Goal: Task Accomplishment & Management: Use online tool/utility

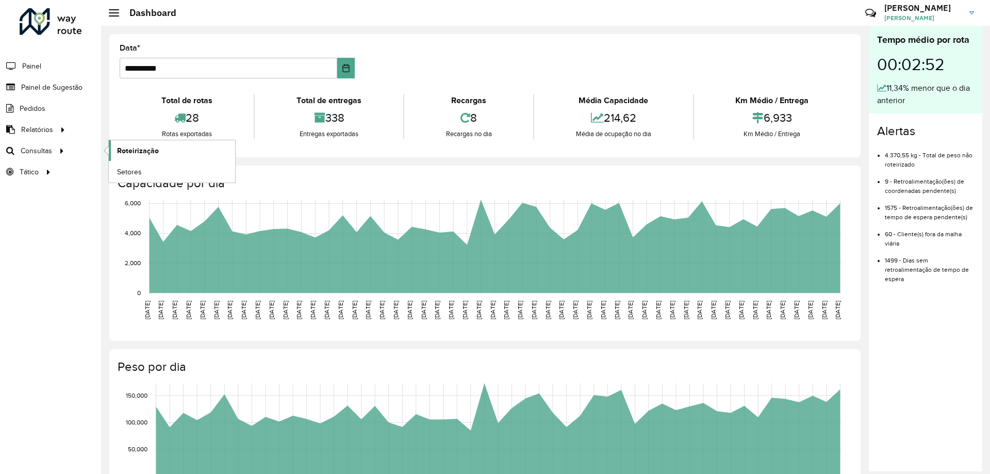
click at [138, 152] on span "Roteirização" at bounding box center [138, 150] width 42 height 11
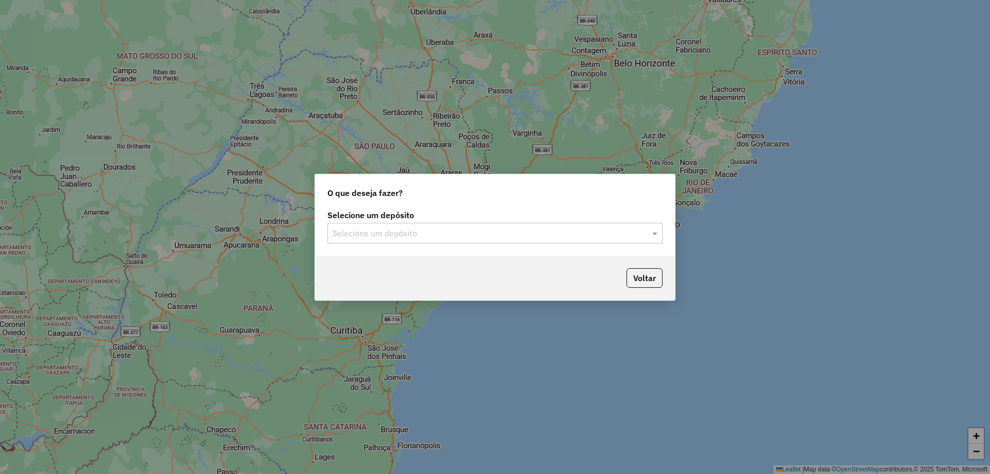
click at [599, 242] on div "Selecione um depósito" at bounding box center [494, 233] width 335 height 21
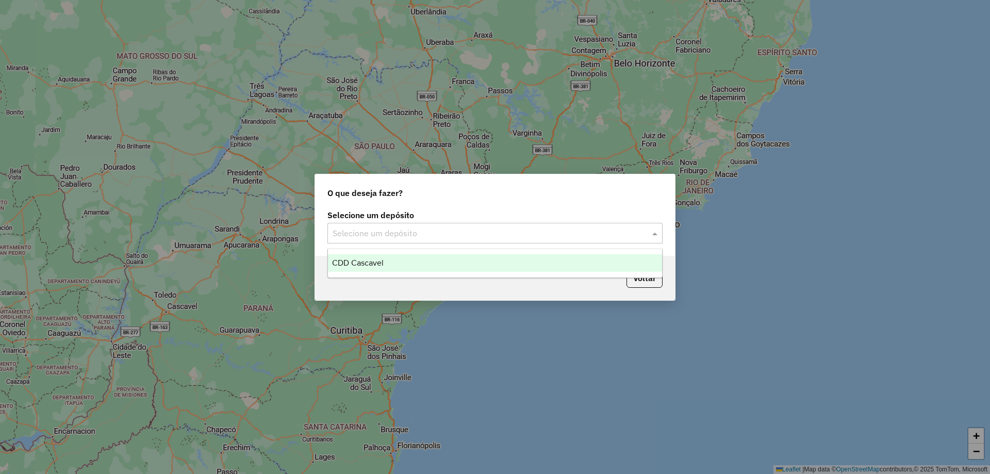
click at [423, 269] on div "CDD Cascavel" at bounding box center [495, 263] width 334 height 18
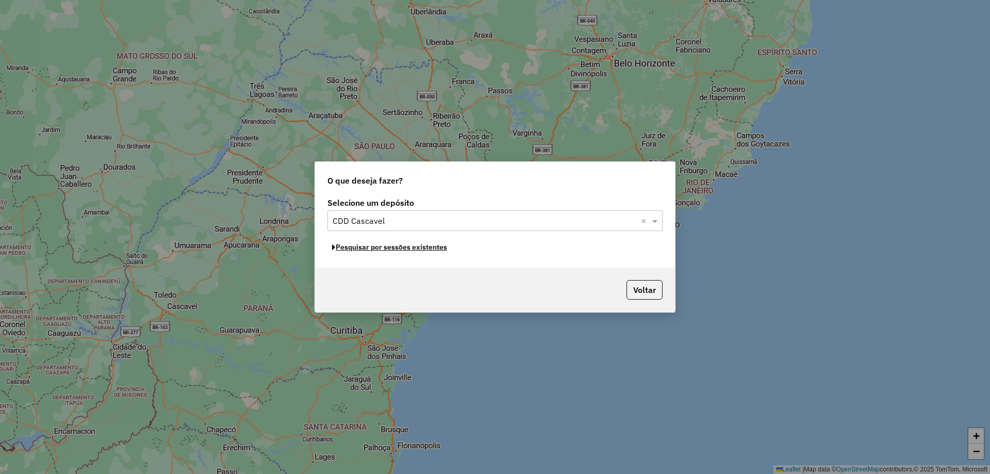
click at [370, 249] on button "Pesquisar por sessões existentes" at bounding box center [389, 247] width 124 height 16
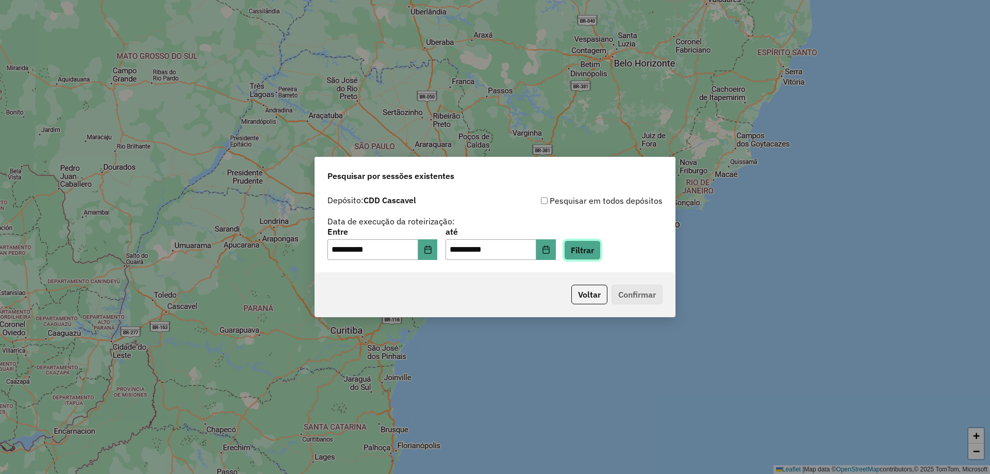
click at [596, 248] on button "Filtrar" at bounding box center [582, 250] width 37 height 20
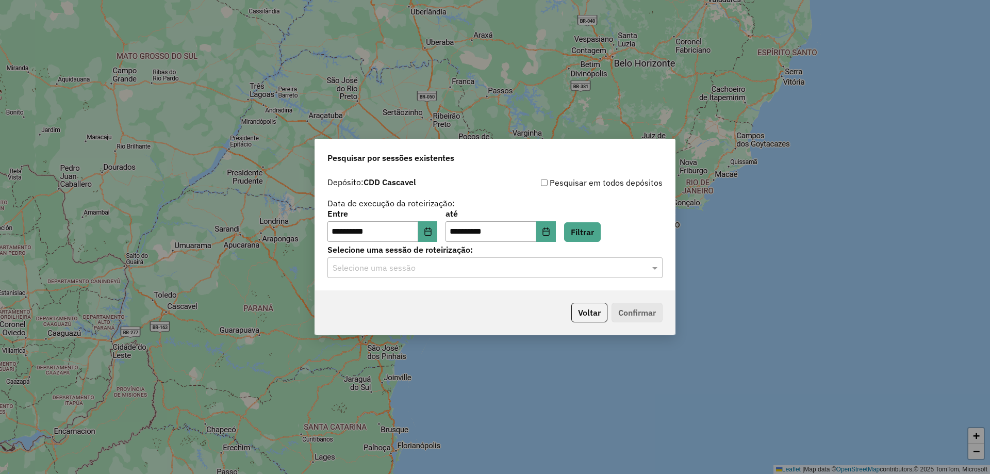
click at [405, 264] on input "text" at bounding box center [485, 268] width 304 height 12
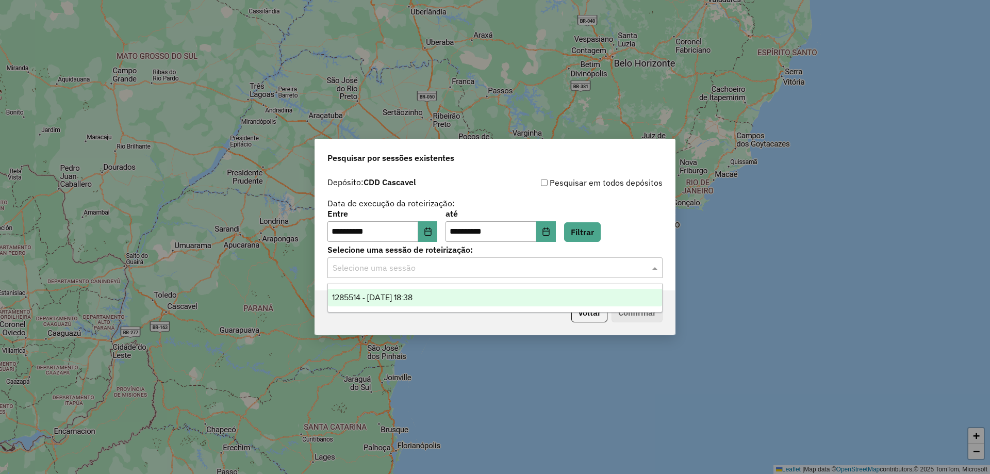
click at [376, 301] on span "1285514 - [DATE] 18:38" at bounding box center [372, 297] width 80 height 9
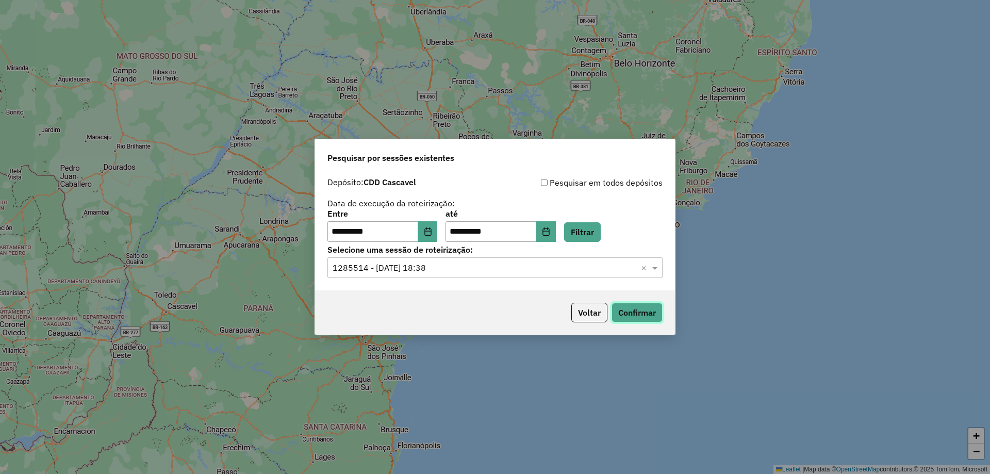
click at [639, 321] on button "Confirmar" at bounding box center [637, 313] width 51 height 20
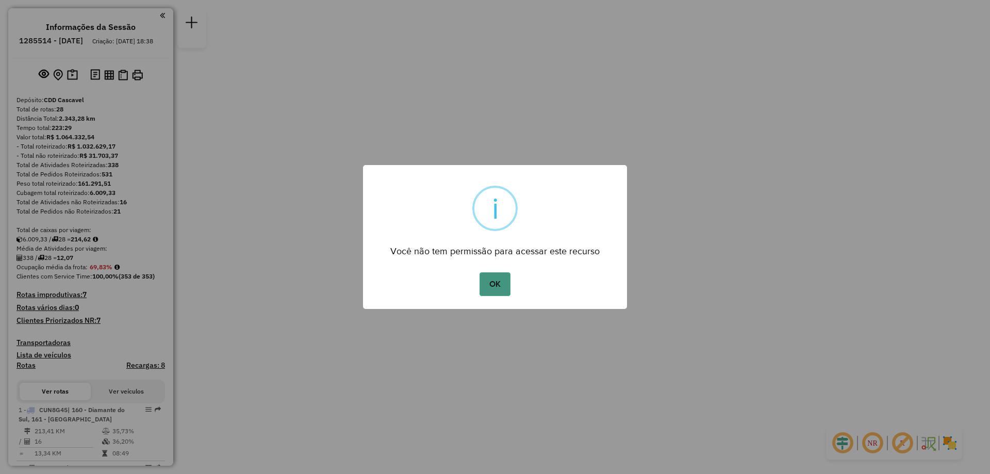
click at [494, 287] on button "OK" at bounding box center [495, 284] width 30 height 24
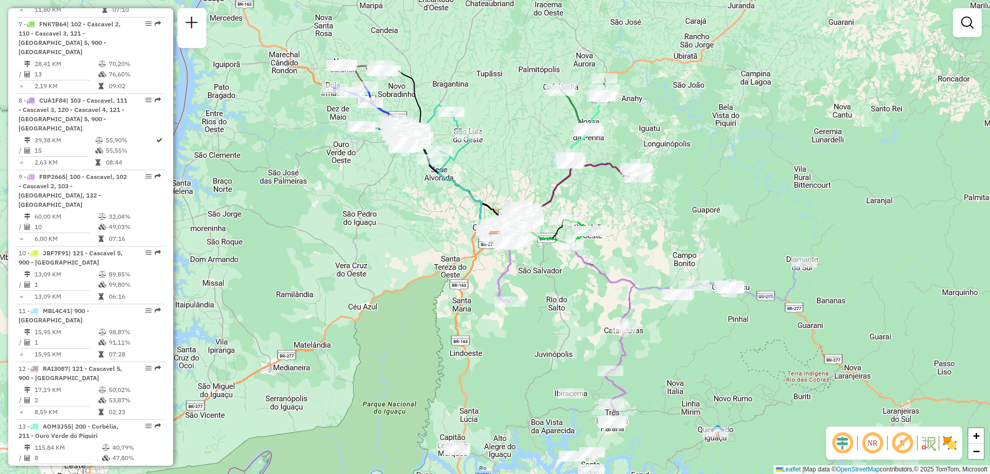
scroll to position [928, 0]
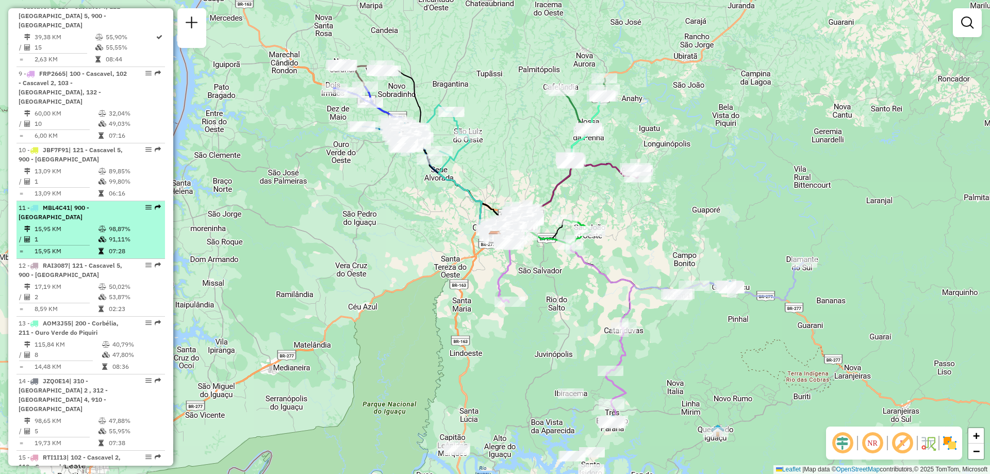
click at [87, 246] on td "15,95 KM" at bounding box center [66, 251] width 64 height 10
select select "**********"
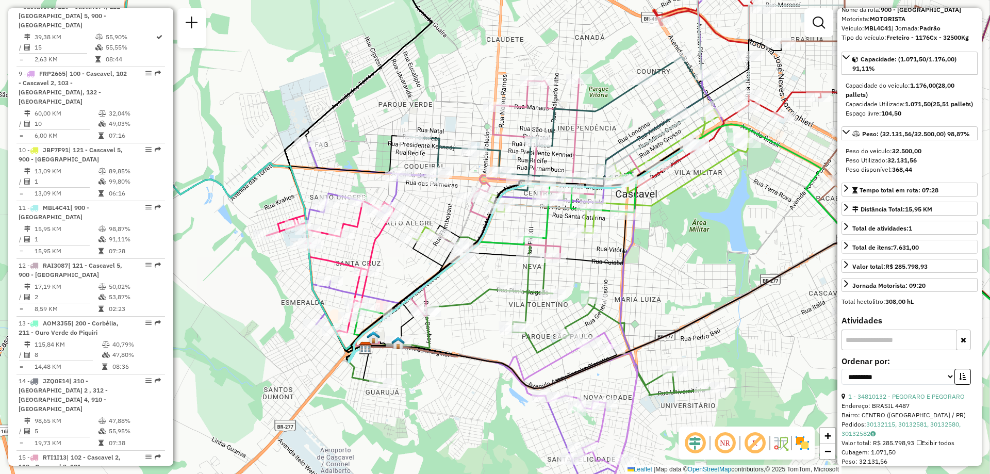
scroll to position [0, 0]
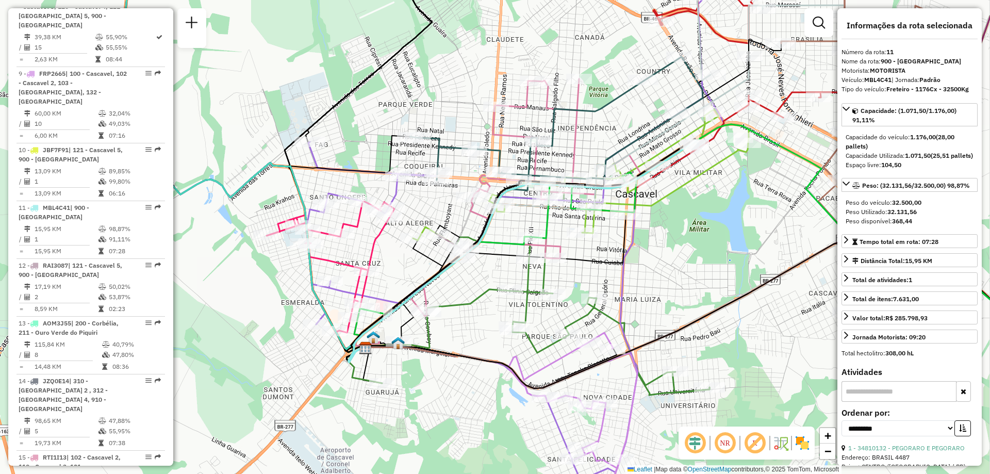
click at [867, 77] on strong "MBL4C41" at bounding box center [877, 80] width 27 height 8
copy div "MBL4C41"
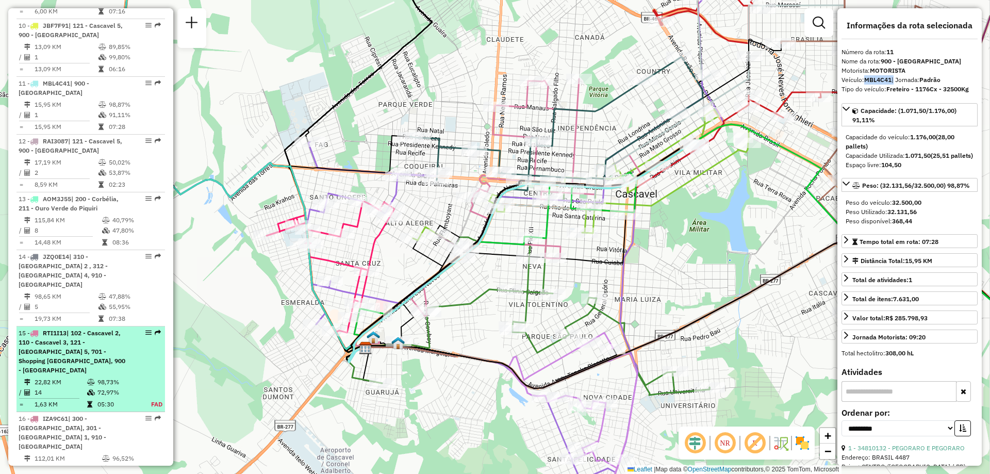
scroll to position [846, 0]
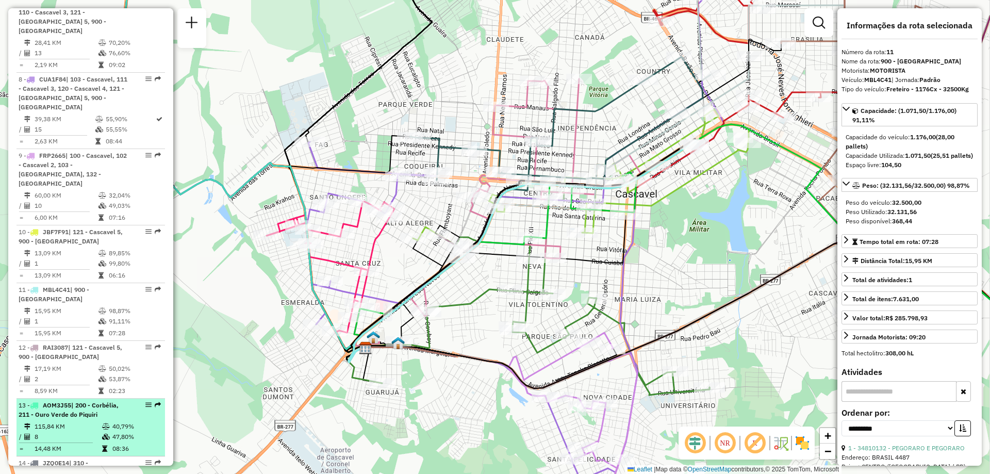
drag, startPoint x: 73, startPoint y: 350, endPoint x: 43, endPoint y: 356, distance: 30.7
click at [43, 421] on td "115,84 KM" at bounding box center [68, 426] width 68 height 10
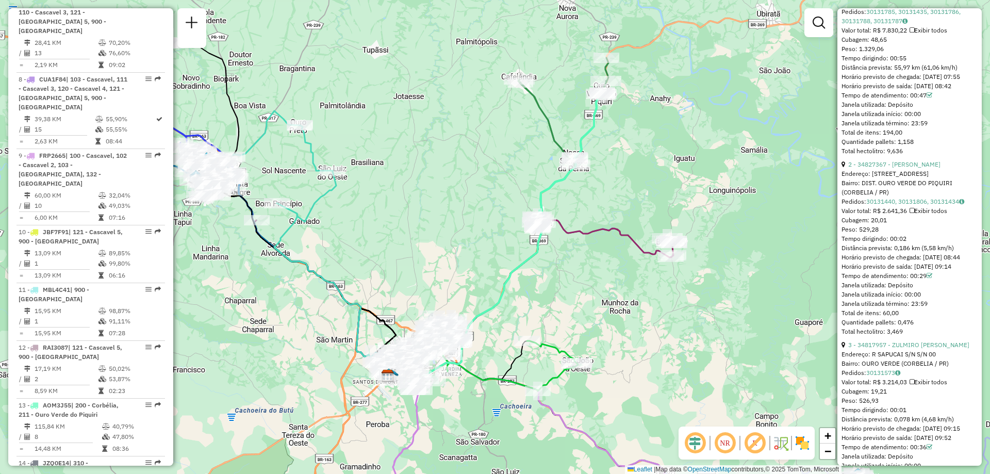
scroll to position [670, 0]
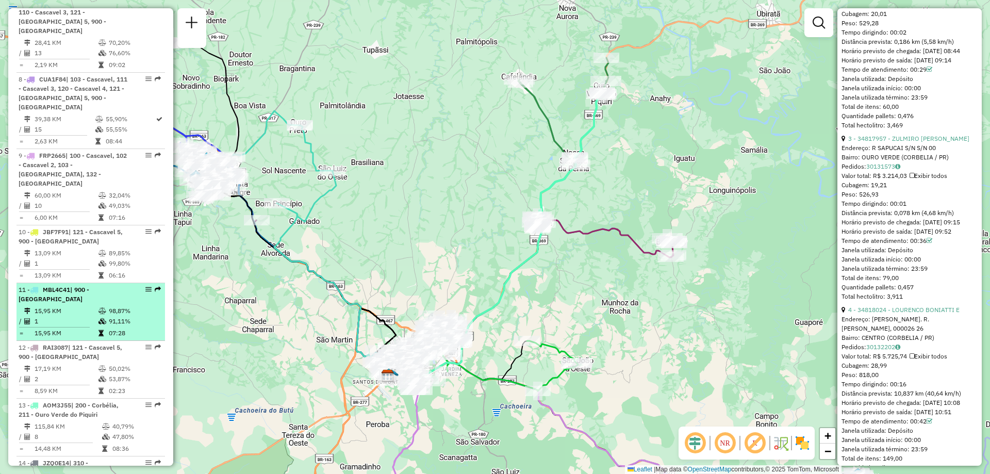
click at [81, 286] on span "| 900 - Centro Cascavel" at bounding box center [54, 294] width 71 height 17
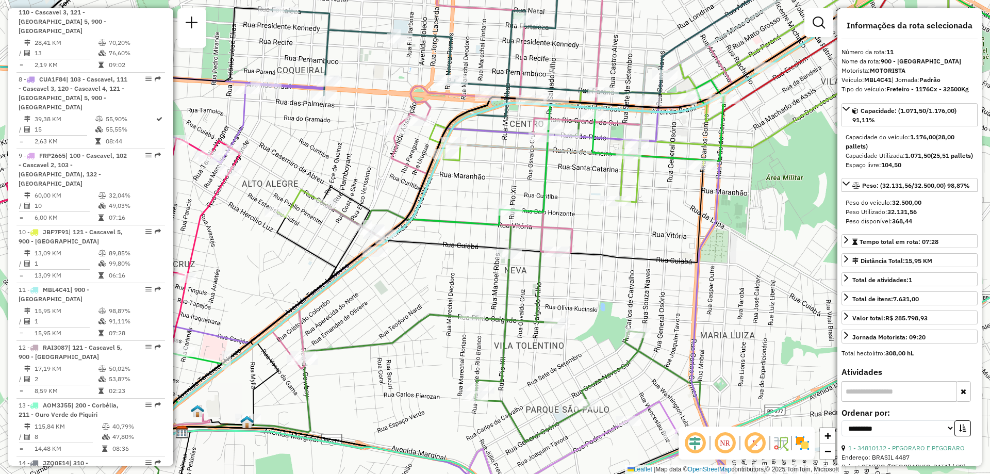
scroll to position [52, 0]
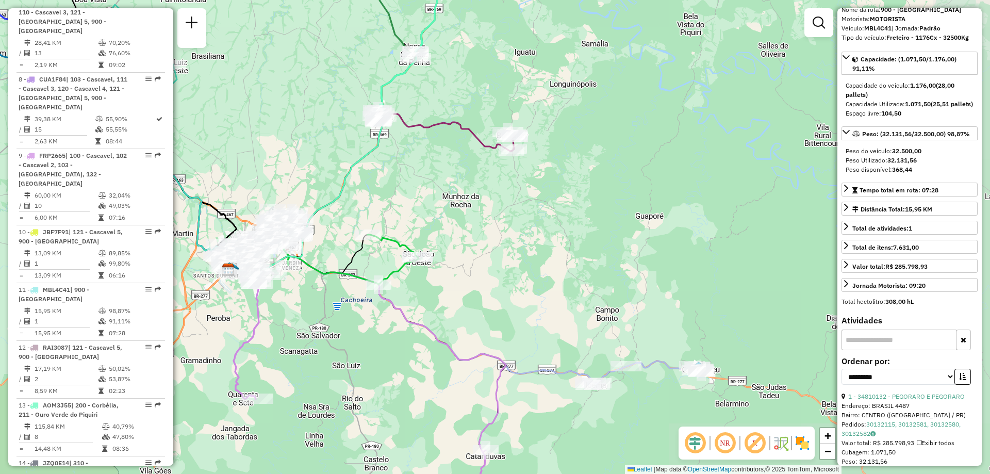
drag, startPoint x: 753, startPoint y: 299, endPoint x: 344, endPoint y: 276, distance: 409.6
click at [344, 276] on icon at bounding box center [323, 260] width 191 height 50
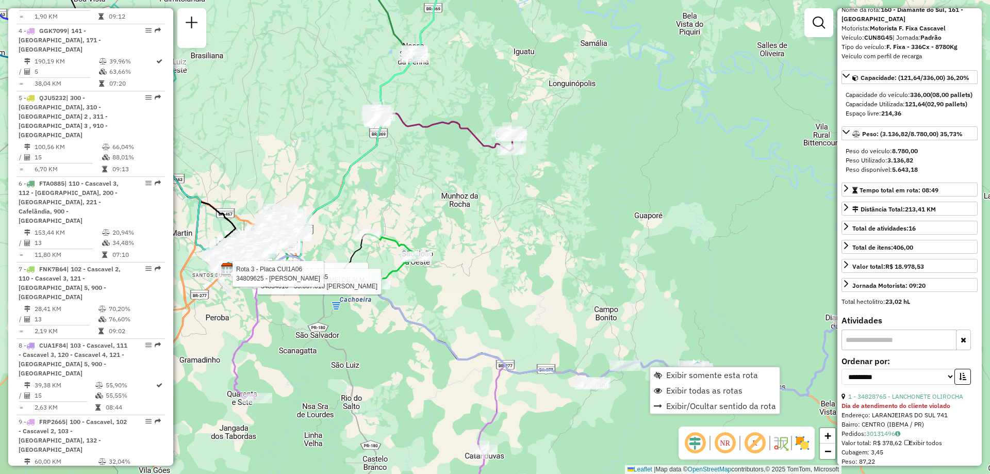
scroll to position [404, 0]
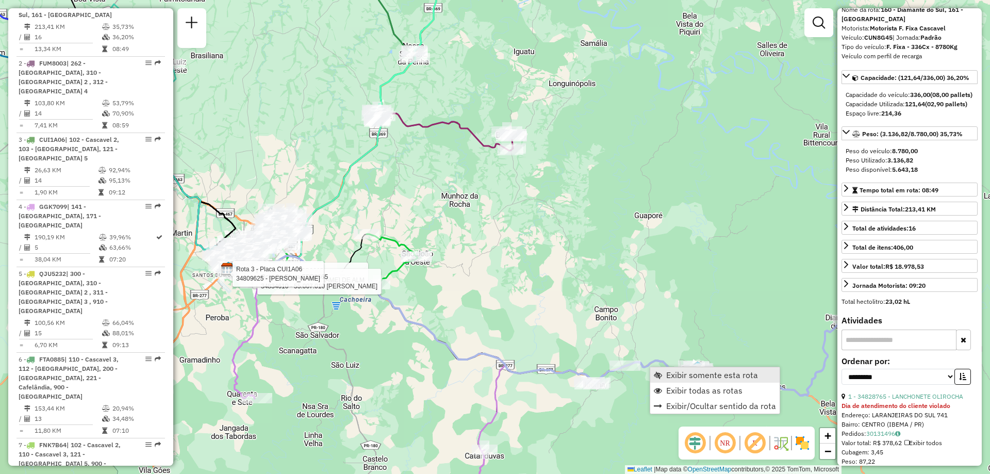
click at [716, 374] on span "Exibir somente esta rota" at bounding box center [712, 375] width 92 height 8
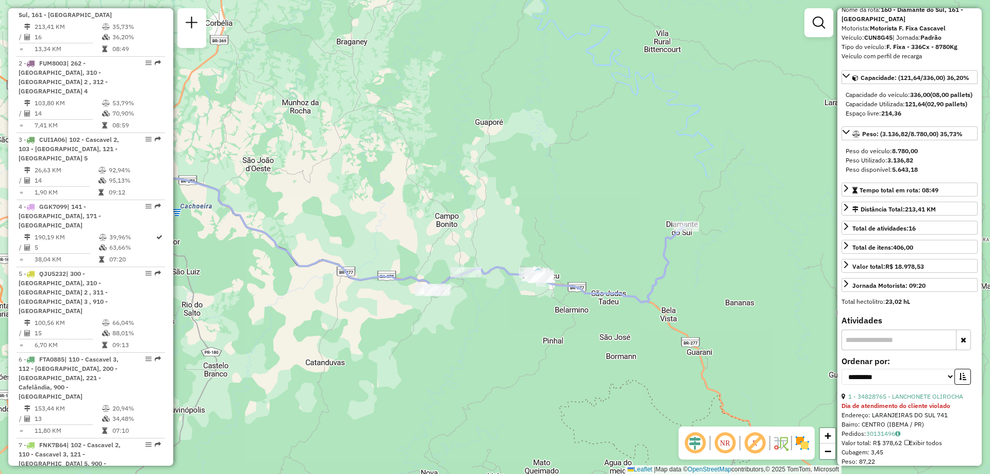
drag, startPoint x: 385, startPoint y: 294, endPoint x: 265, endPoint y: 289, distance: 119.8
click at [265, 289] on div "Janela de atendimento Grade de atendimento Capacidade Transportadoras Veículos …" at bounding box center [495, 237] width 990 height 474
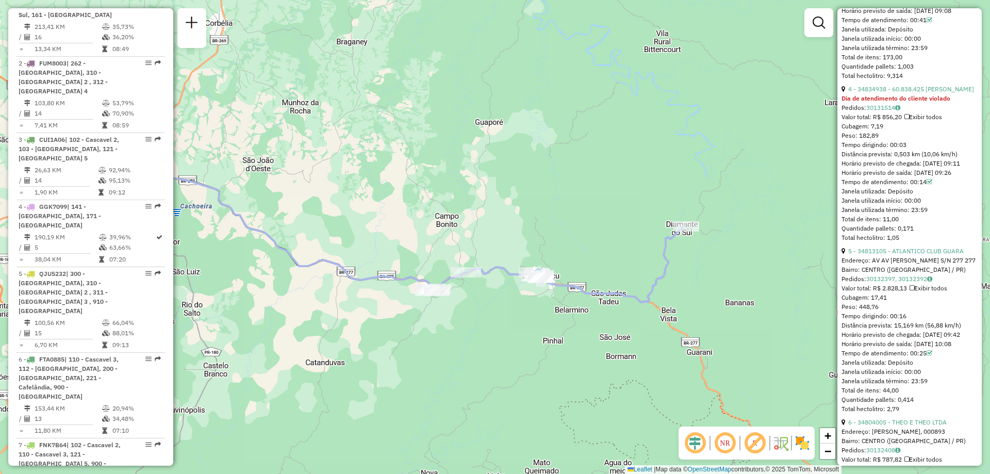
scroll to position [1135, 0]
